Goal: Task Accomplishment & Management: Manage account settings

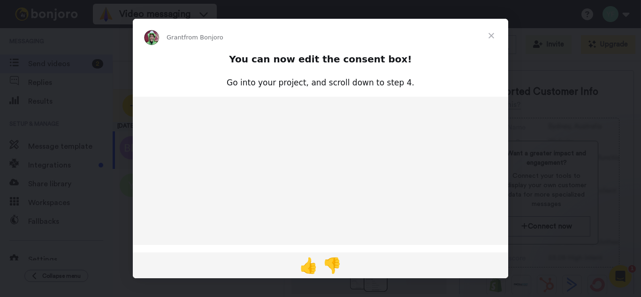
click at [491, 38] on span "Close" at bounding box center [492, 36] width 34 height 34
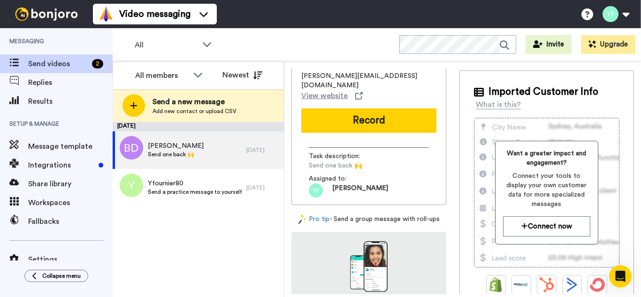
click at [78, 234] on div "Settings QUICK START GUIDE 20% Send yourself a test" at bounding box center [56, 275] width 113 height 89
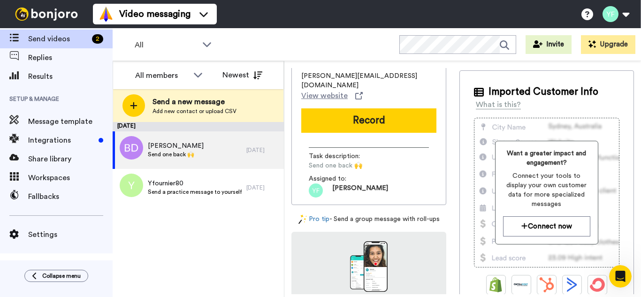
scroll to position [38, 0]
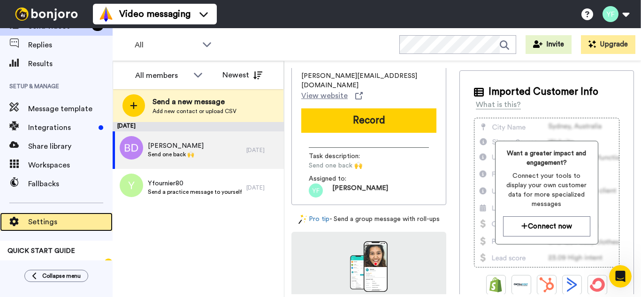
click at [46, 221] on span "Settings" at bounding box center [70, 221] width 85 height 11
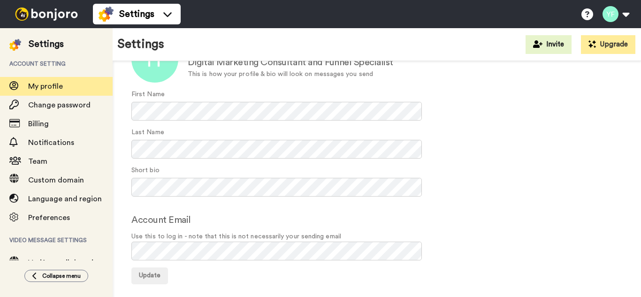
scroll to position [90, 0]
